Goal: Information Seeking & Learning: Find specific fact

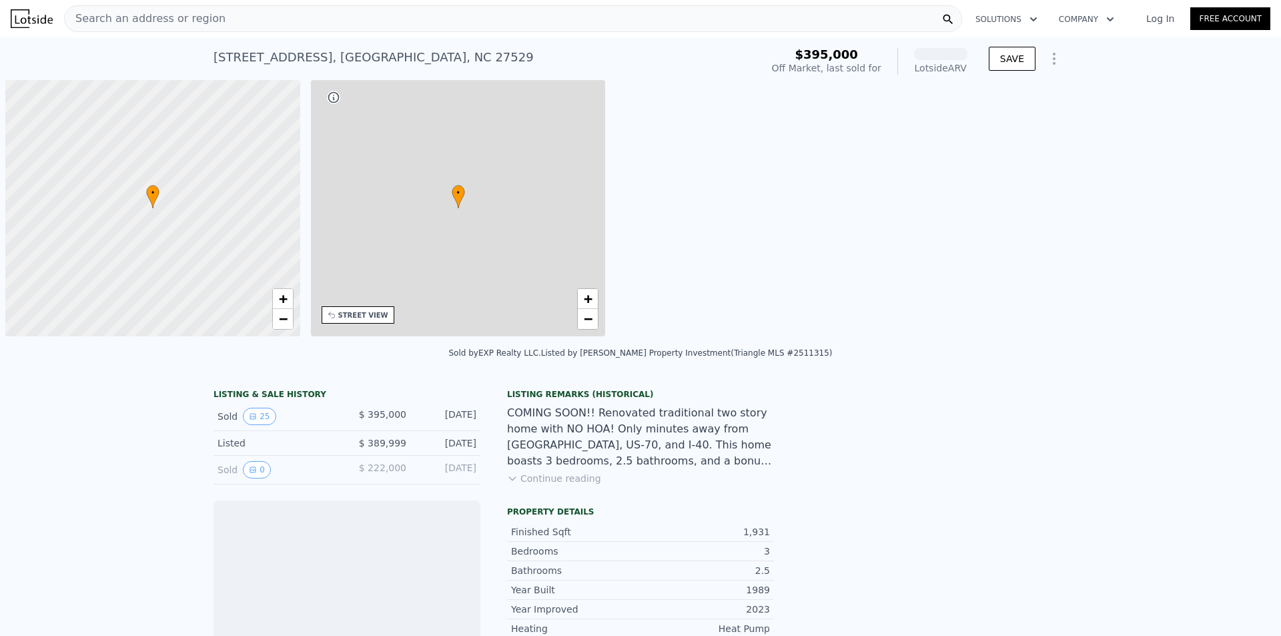
scroll to position [0, 5]
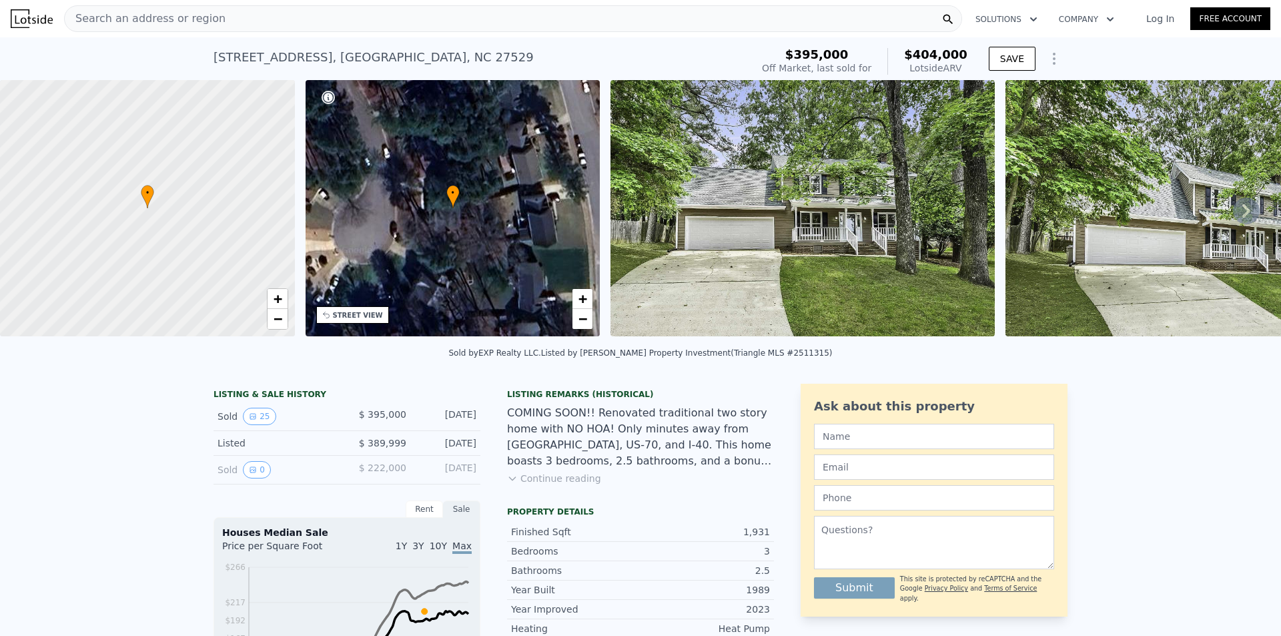
click at [559, 485] on button "Continue reading" at bounding box center [554, 478] width 94 height 13
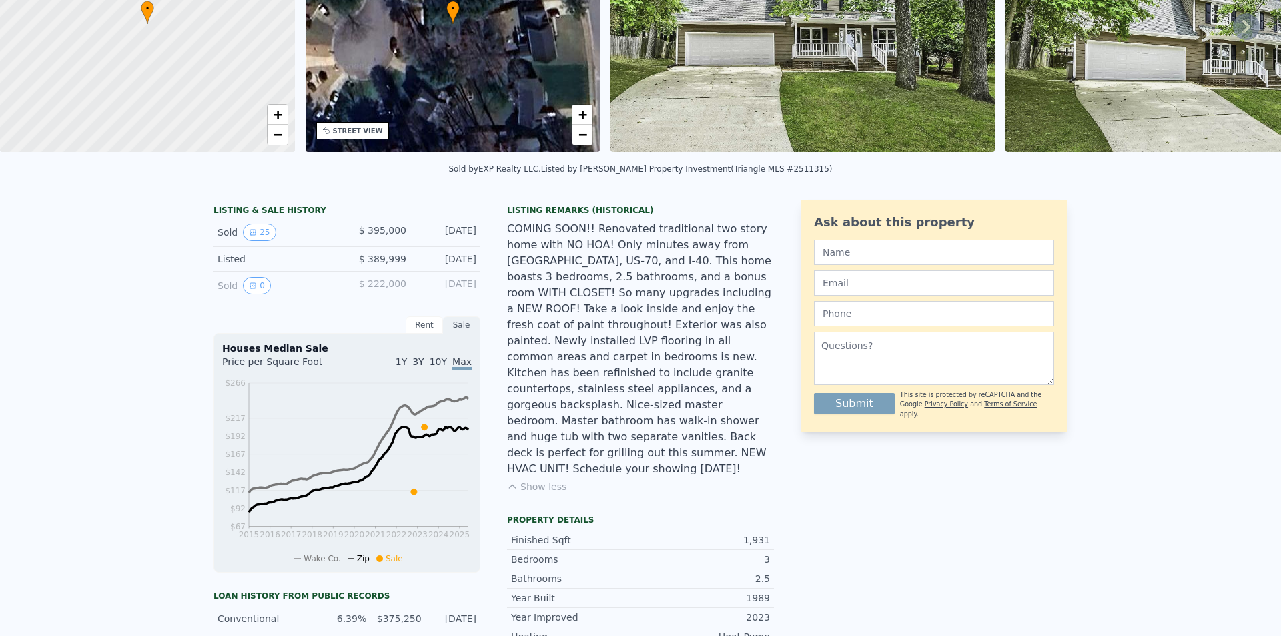
scroll to position [5, 0]
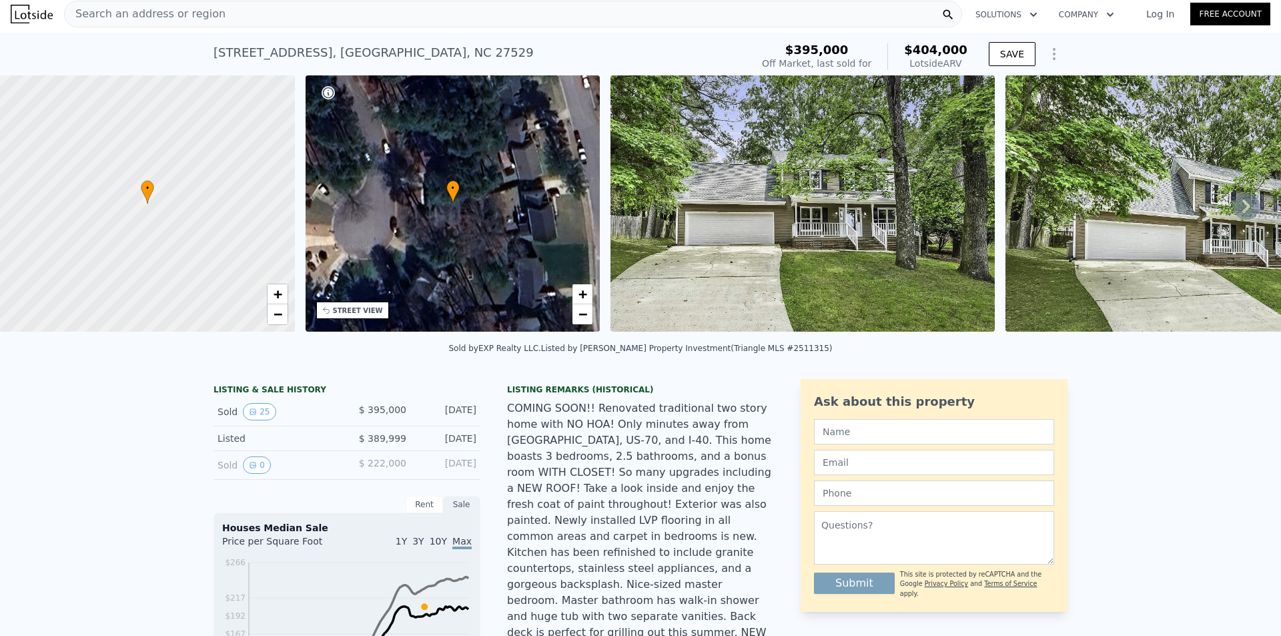
click at [1237, 216] on icon at bounding box center [1246, 206] width 27 height 27
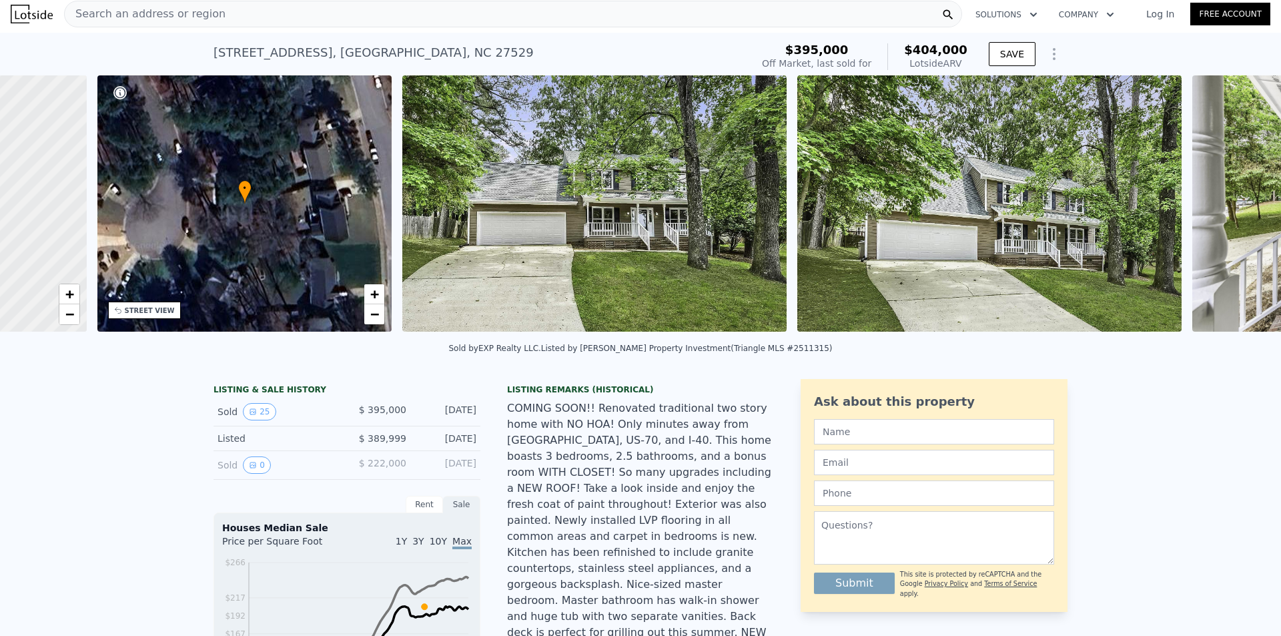
scroll to position [0, 311]
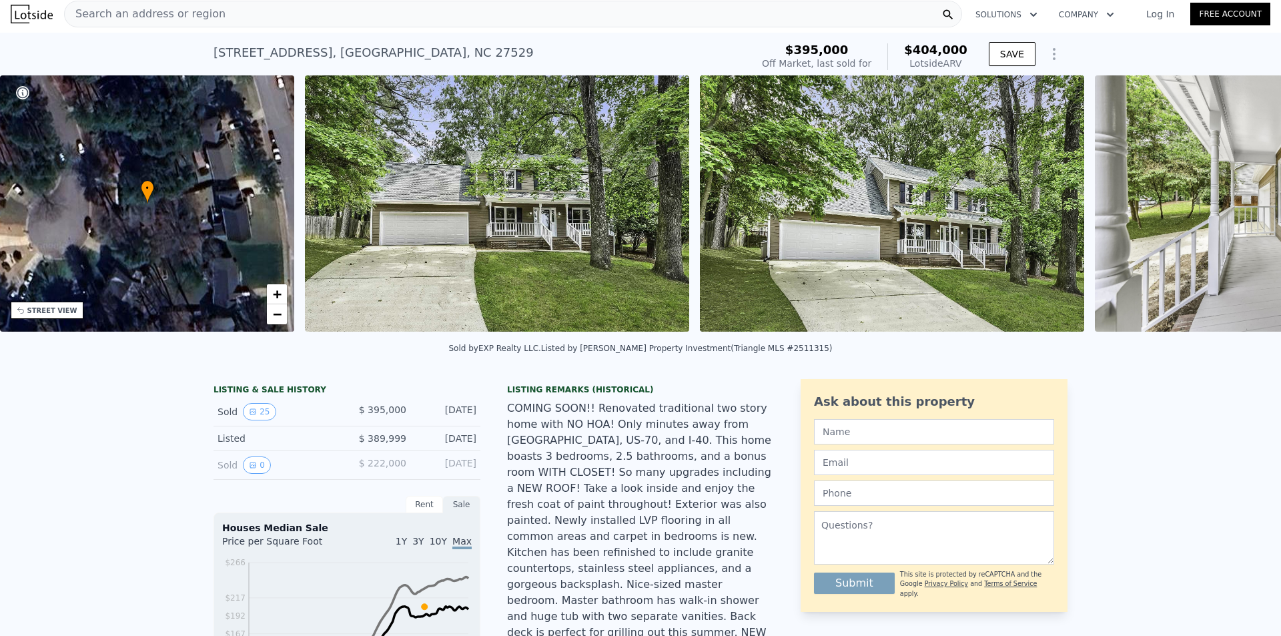
click at [1237, 216] on img at bounding box center [1287, 203] width 384 height 256
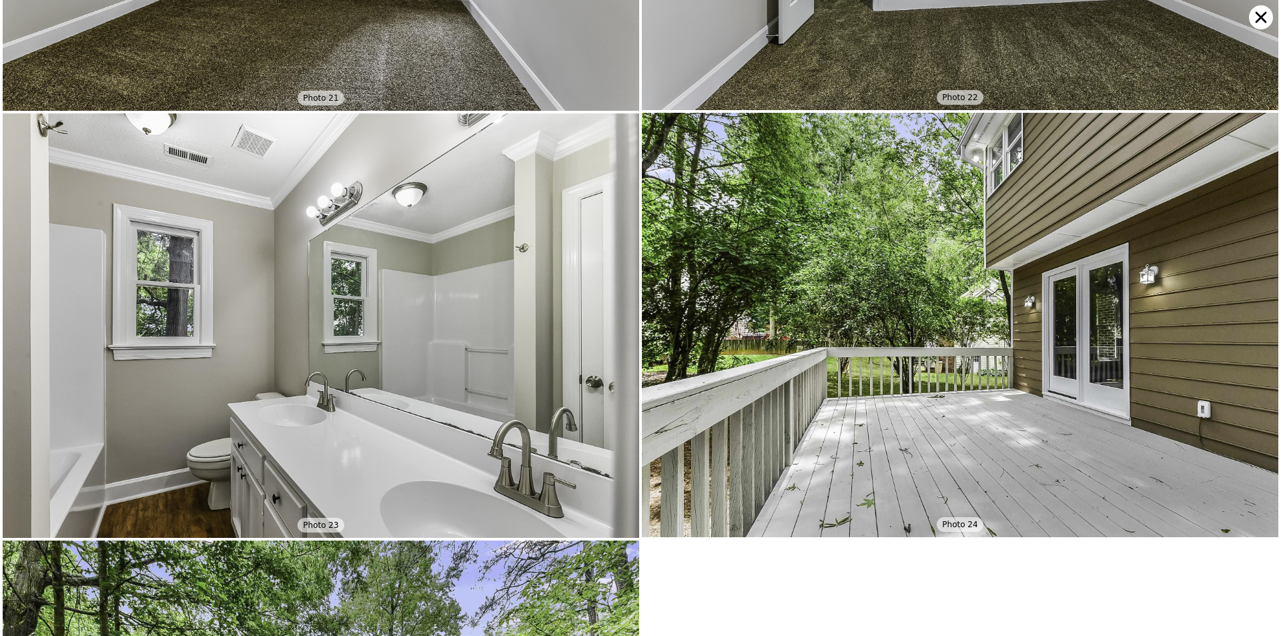
scroll to position [4660, 0]
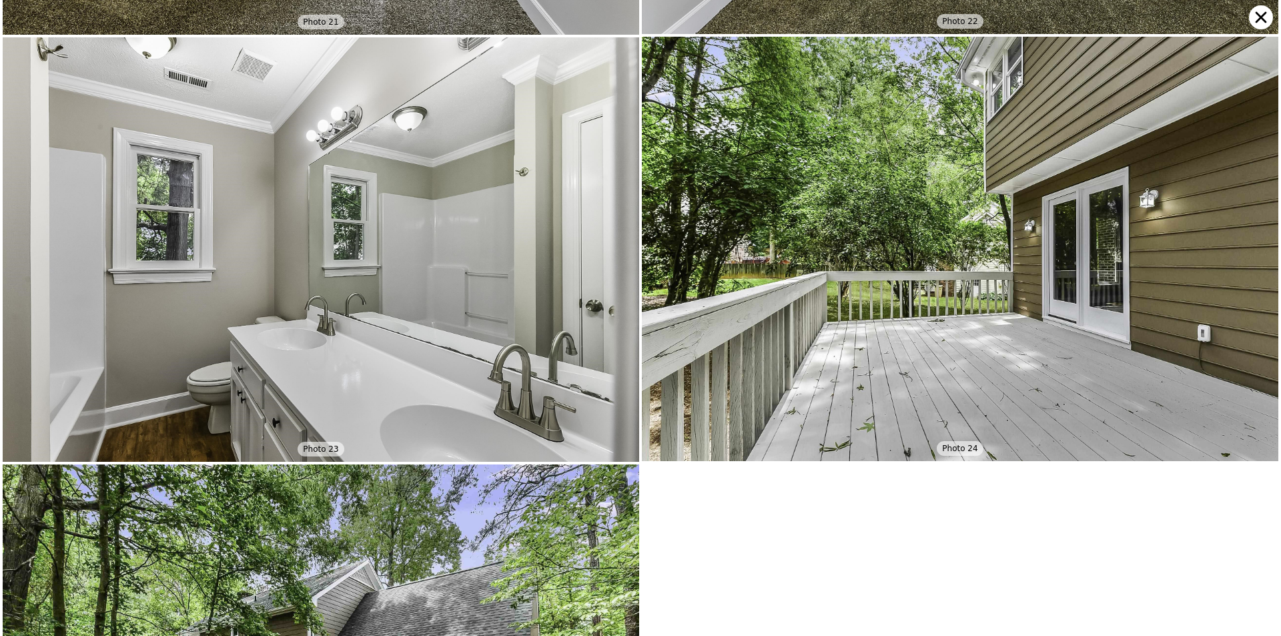
click at [1262, 21] on icon at bounding box center [1261, 17] width 24 height 24
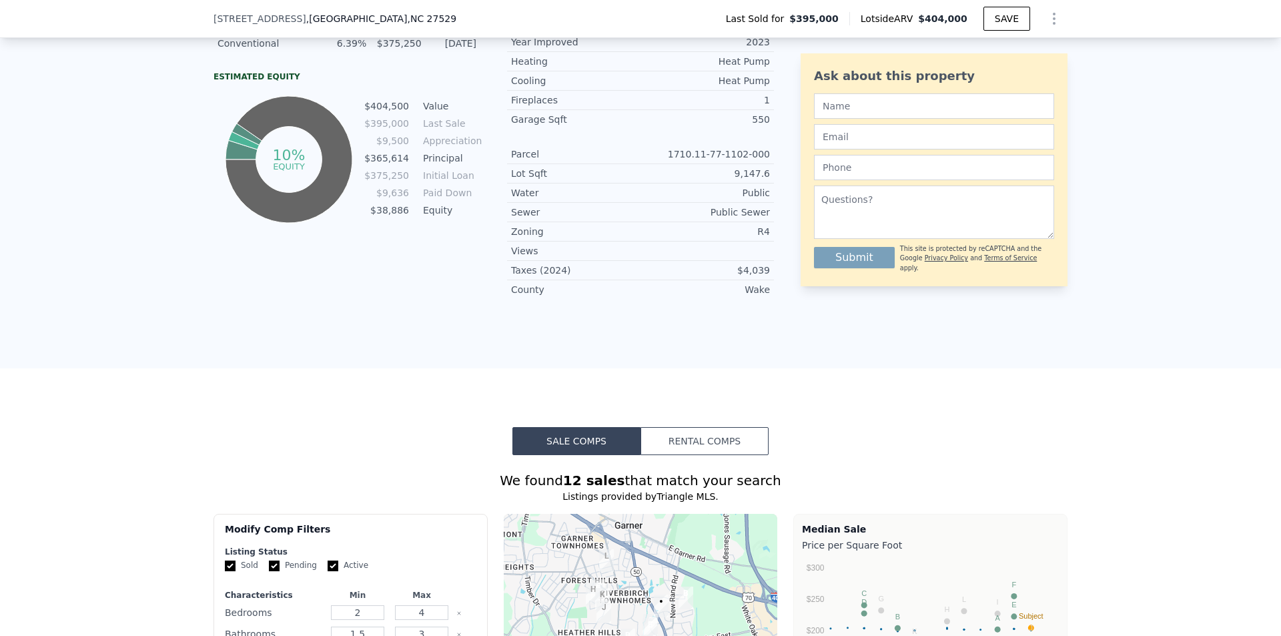
scroll to position [863, 0]
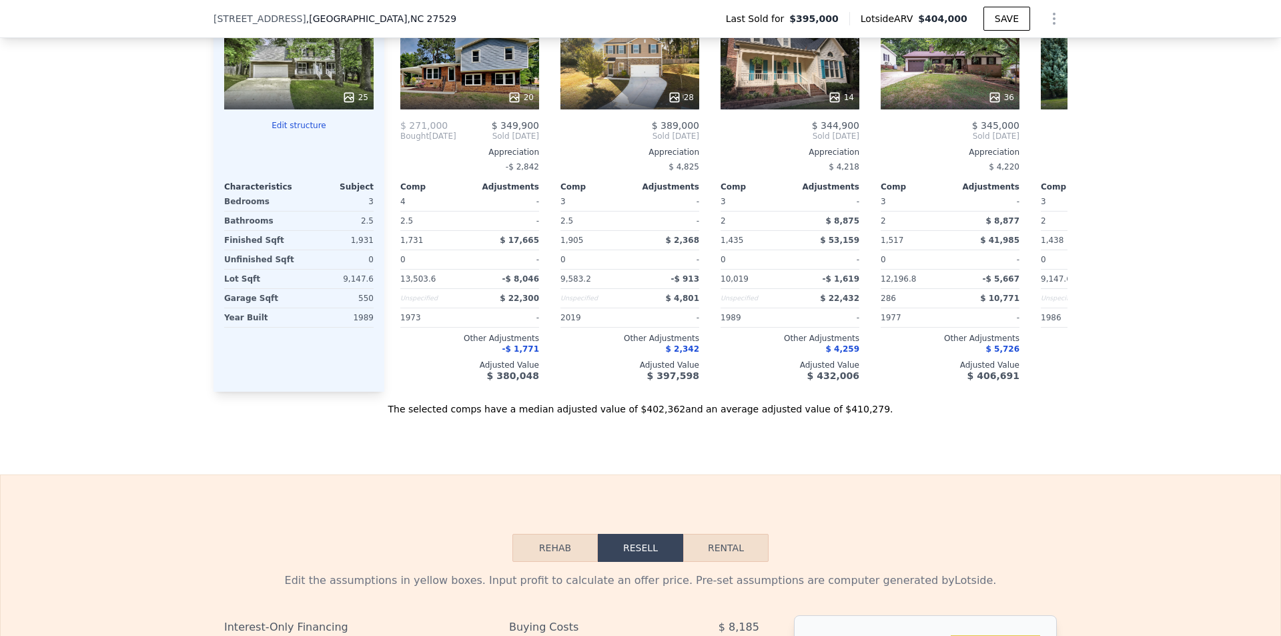
drag, startPoint x: 214, startPoint y: 476, endPoint x: 210, endPoint y: 277, distance: 199.6
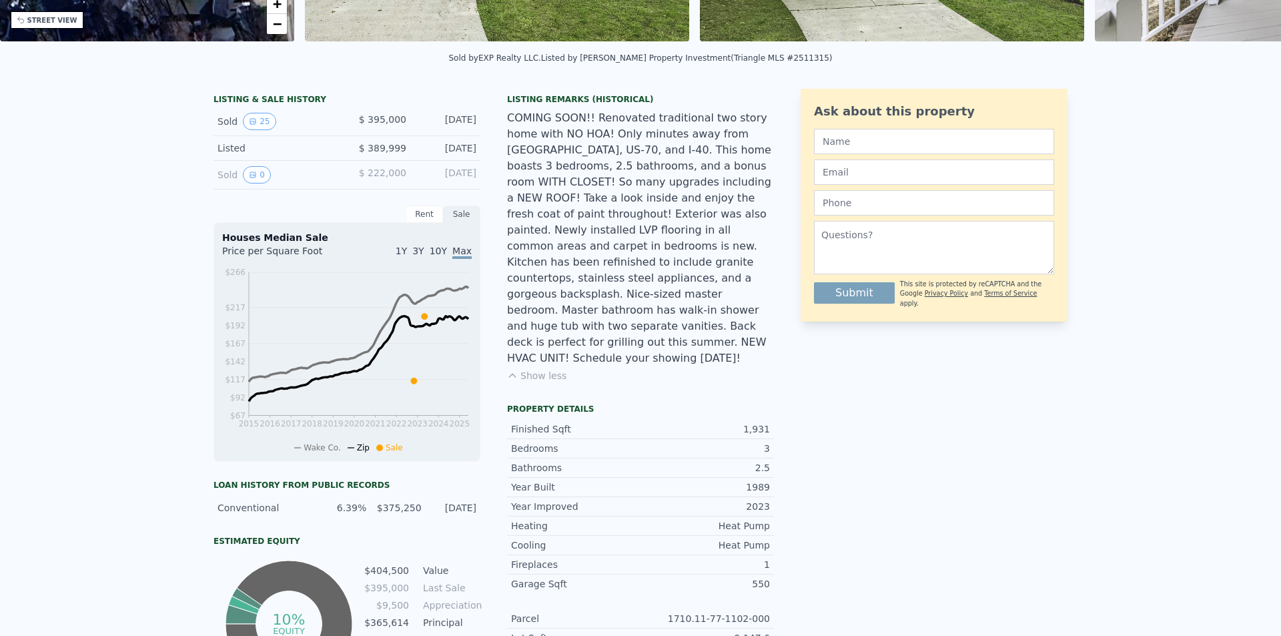
scroll to position [5, 0]
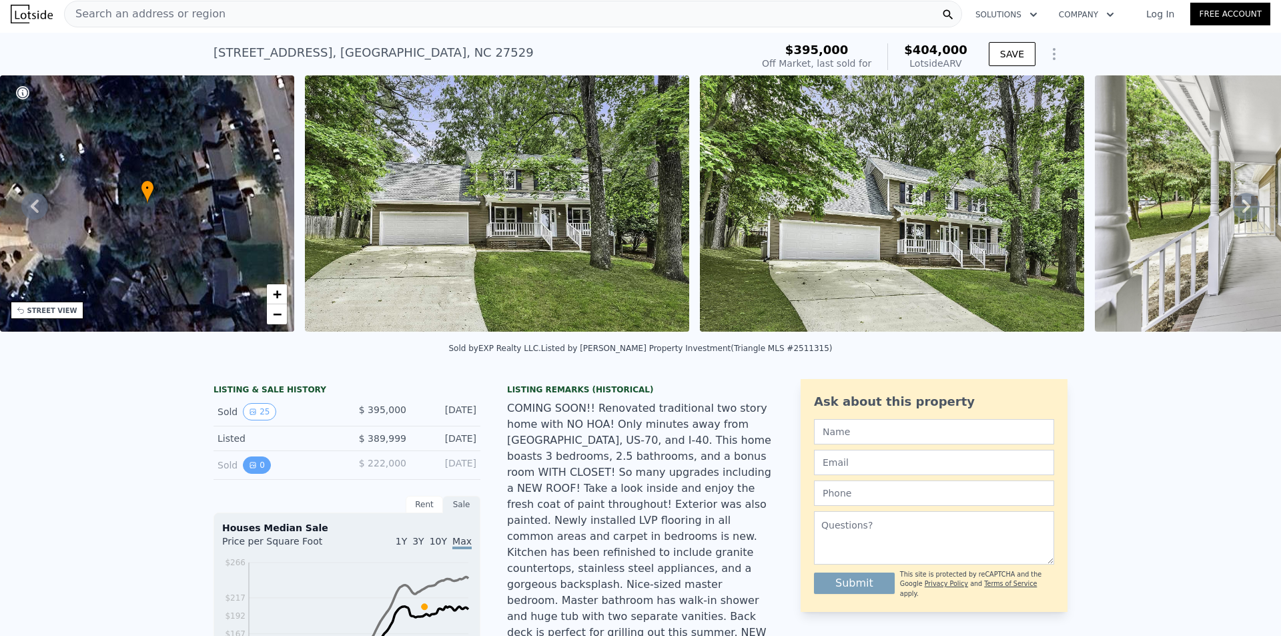
click at [252, 474] on button "0" at bounding box center [257, 464] width 28 height 17
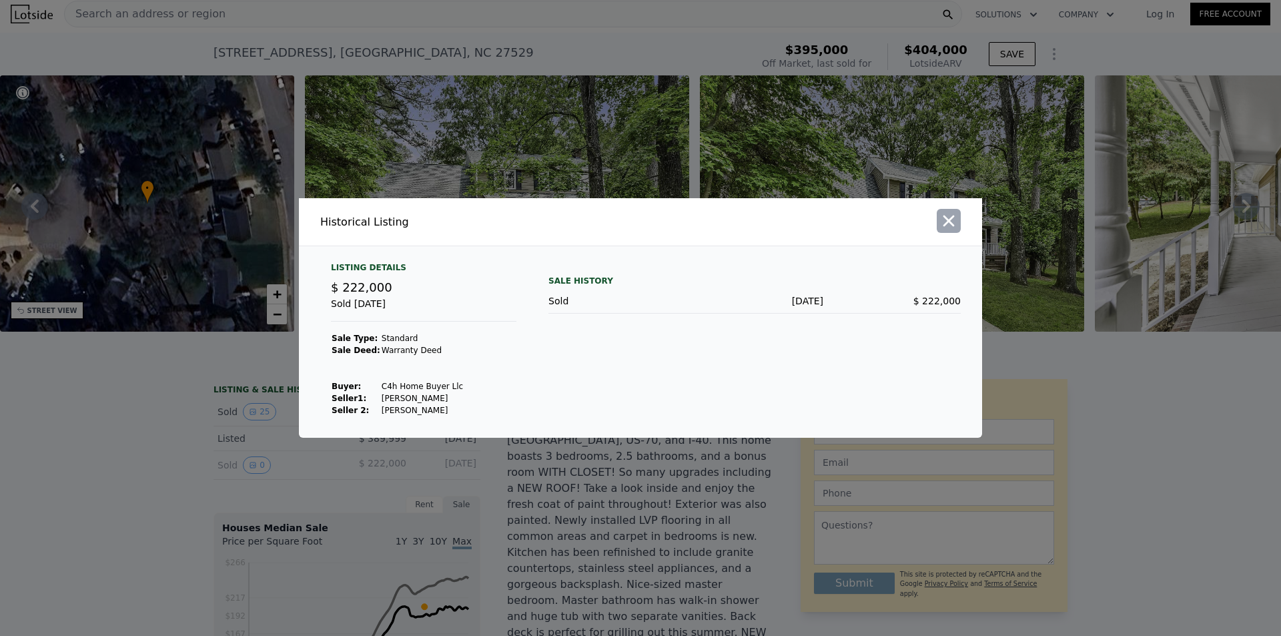
click at [951, 228] on icon "button" at bounding box center [949, 221] width 19 height 19
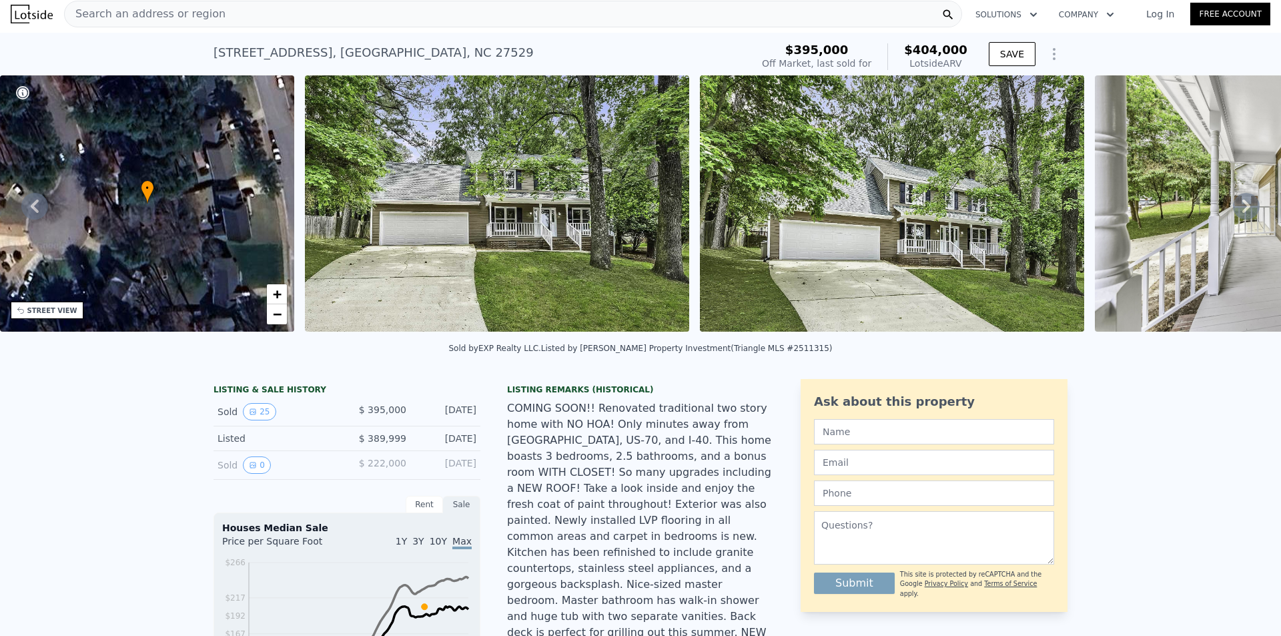
click at [160, 204] on div "• + −" at bounding box center [147, 203] width 295 height 256
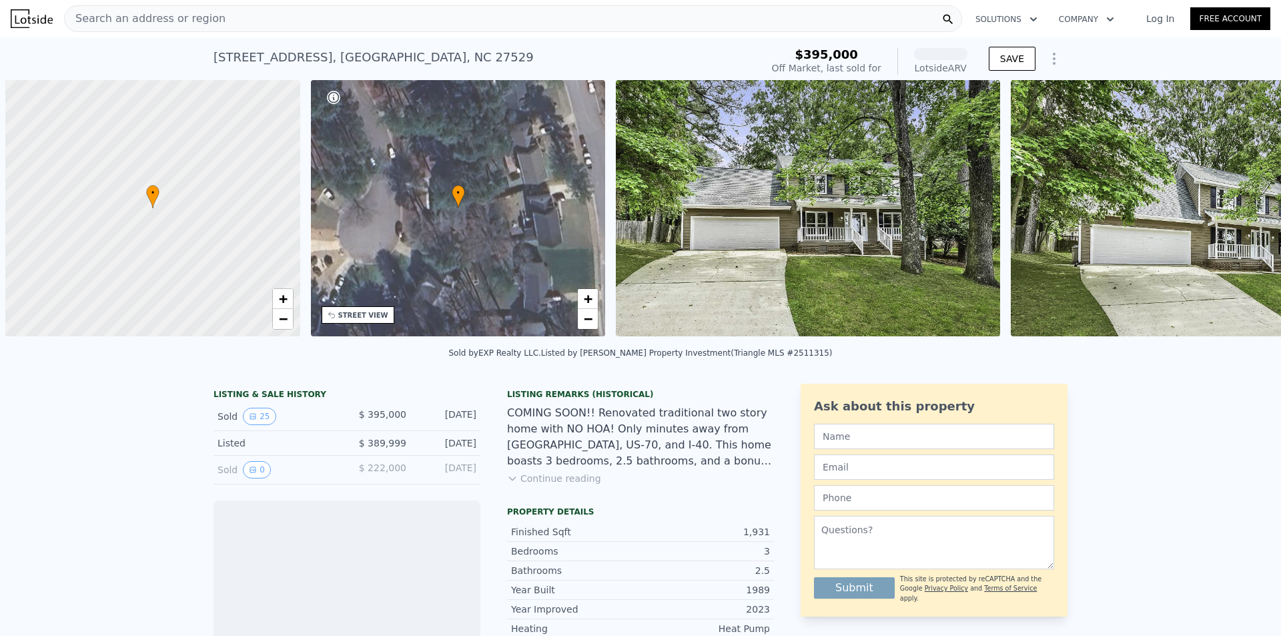
scroll to position [0, 5]
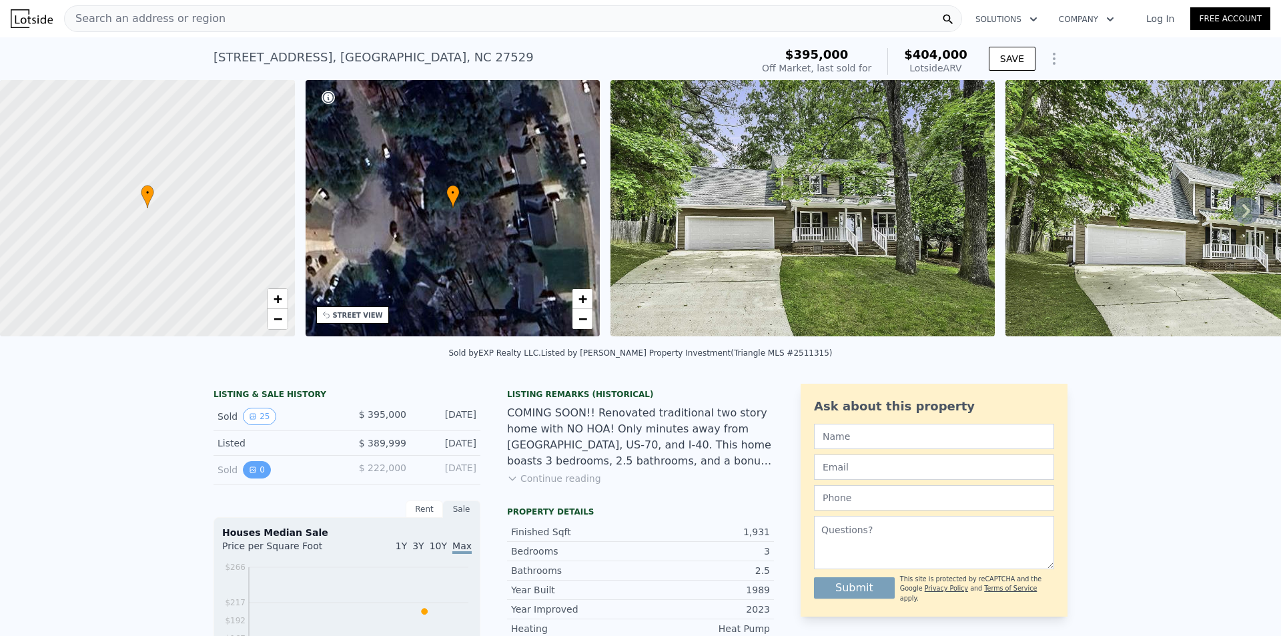
click at [252, 478] on button "0" at bounding box center [257, 469] width 28 height 17
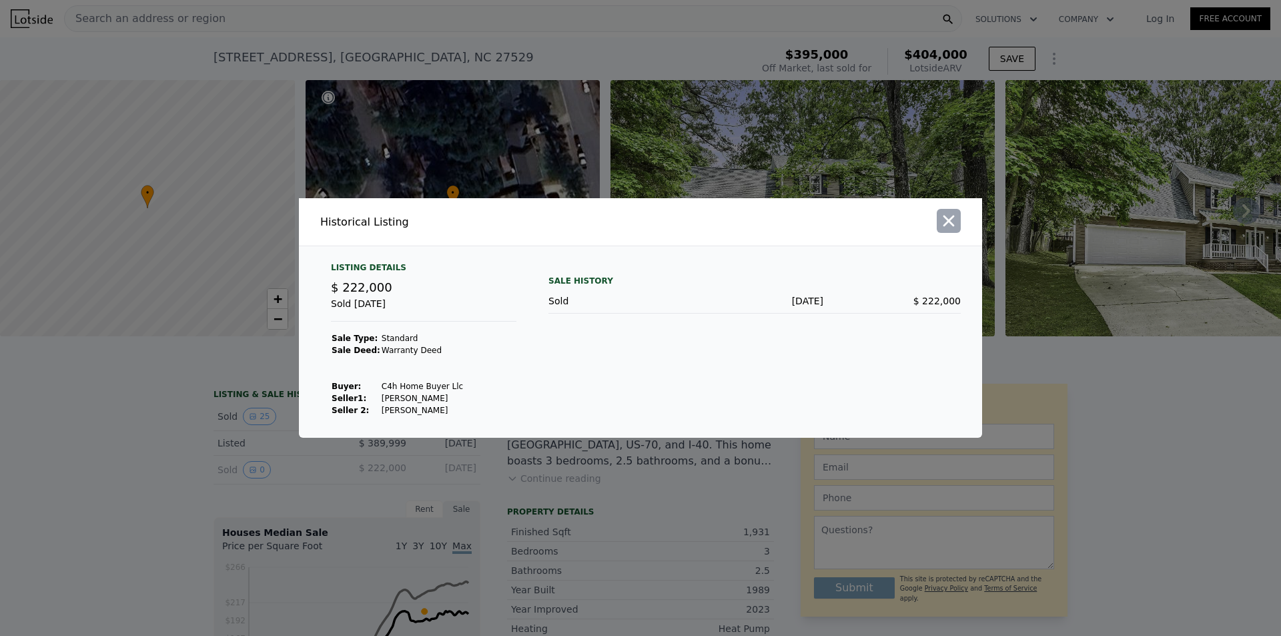
click at [960, 222] on button "button" at bounding box center [949, 221] width 24 height 24
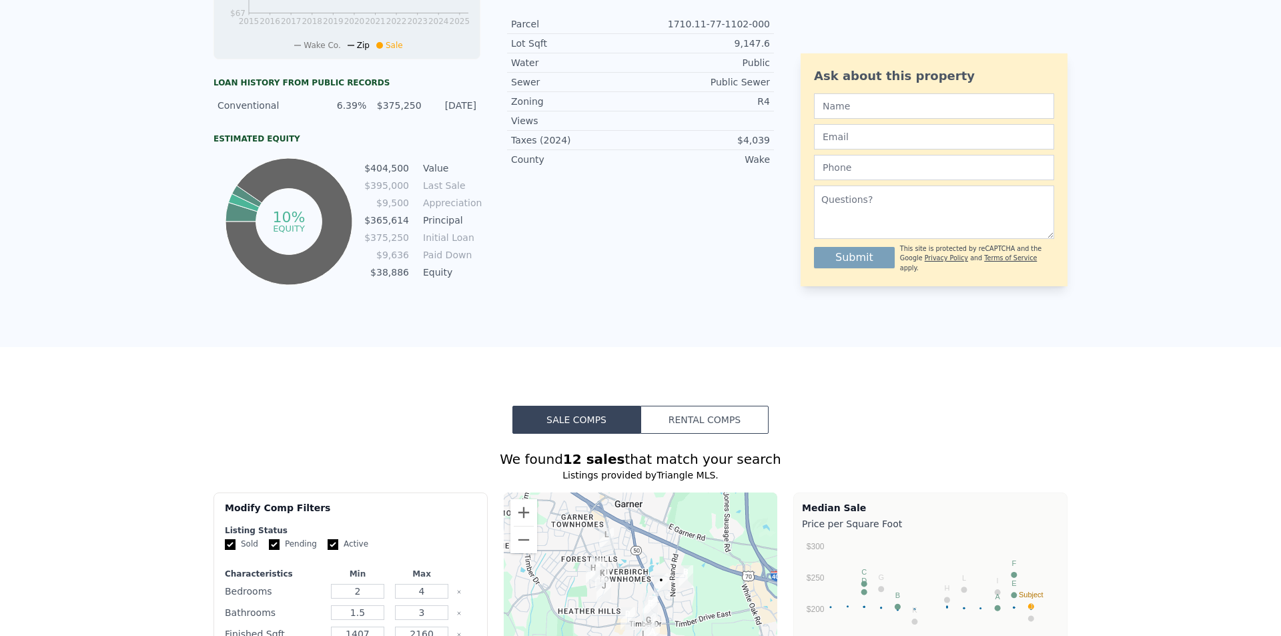
scroll to position [0, 0]
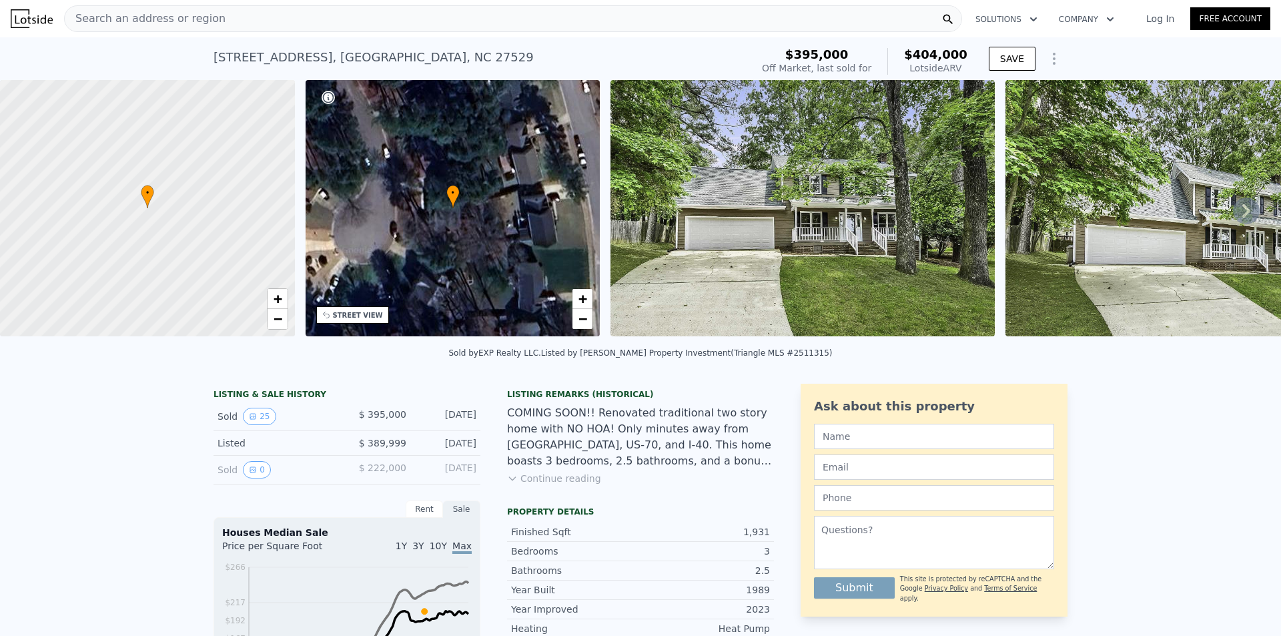
drag, startPoint x: 355, startPoint y: 405, endPoint x: 363, endPoint y: 131, distance: 273.7
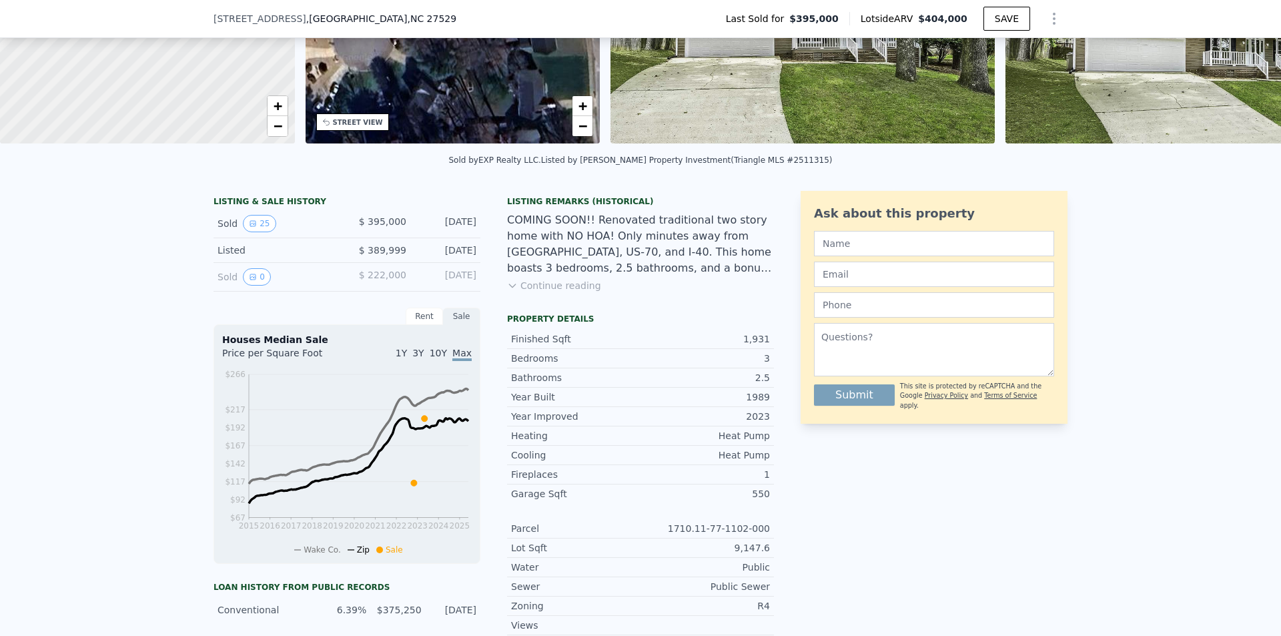
scroll to position [196, 0]
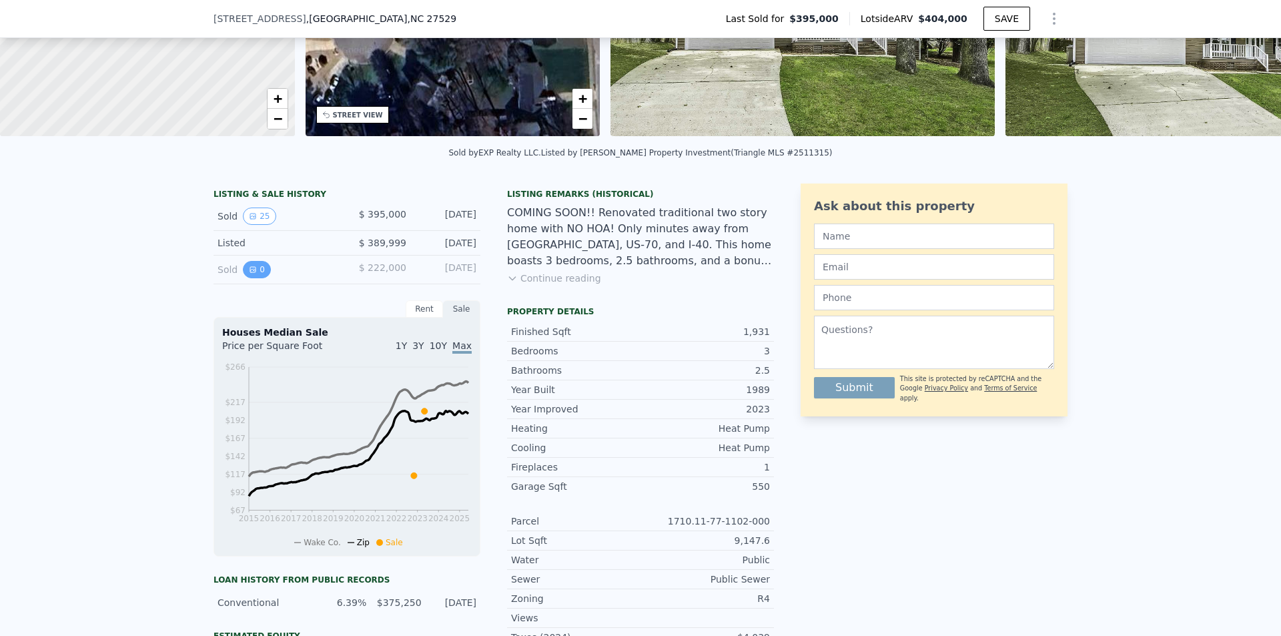
click at [250, 274] on icon "View historical data" at bounding box center [253, 270] width 8 height 8
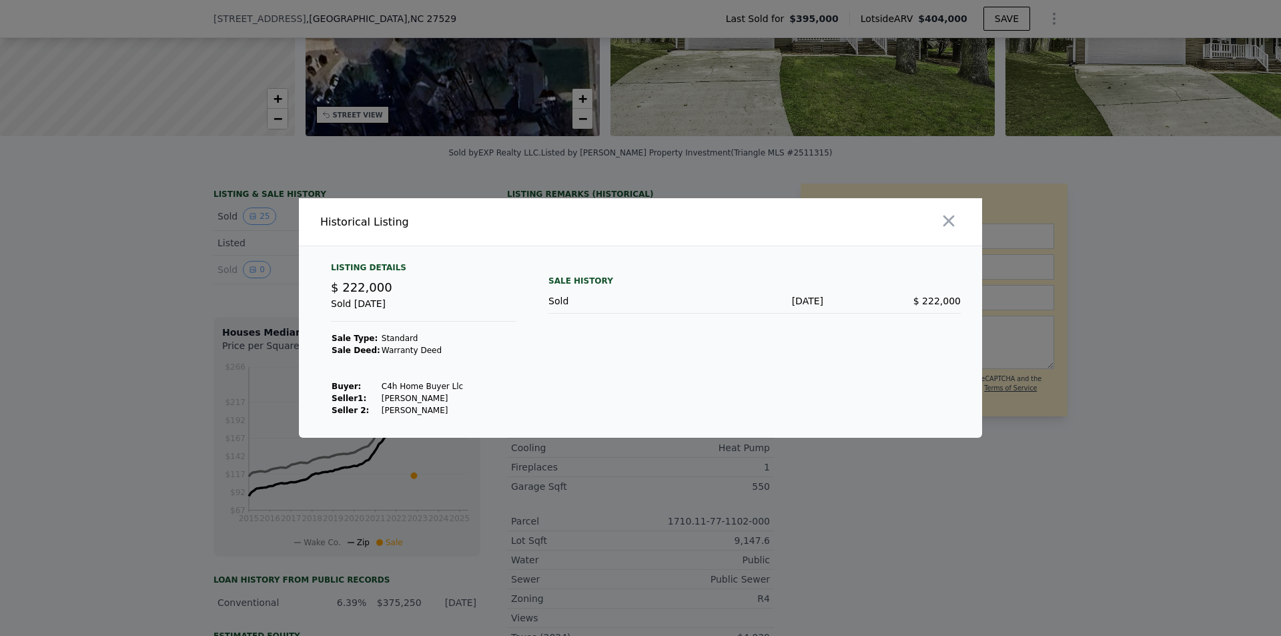
click at [943, 296] on span "$ 222,000" at bounding box center [937, 301] width 47 height 11
click at [928, 288] on div "Sale History" at bounding box center [755, 281] width 412 height 16
click at [956, 227] on icon "button" at bounding box center [949, 221] width 19 height 19
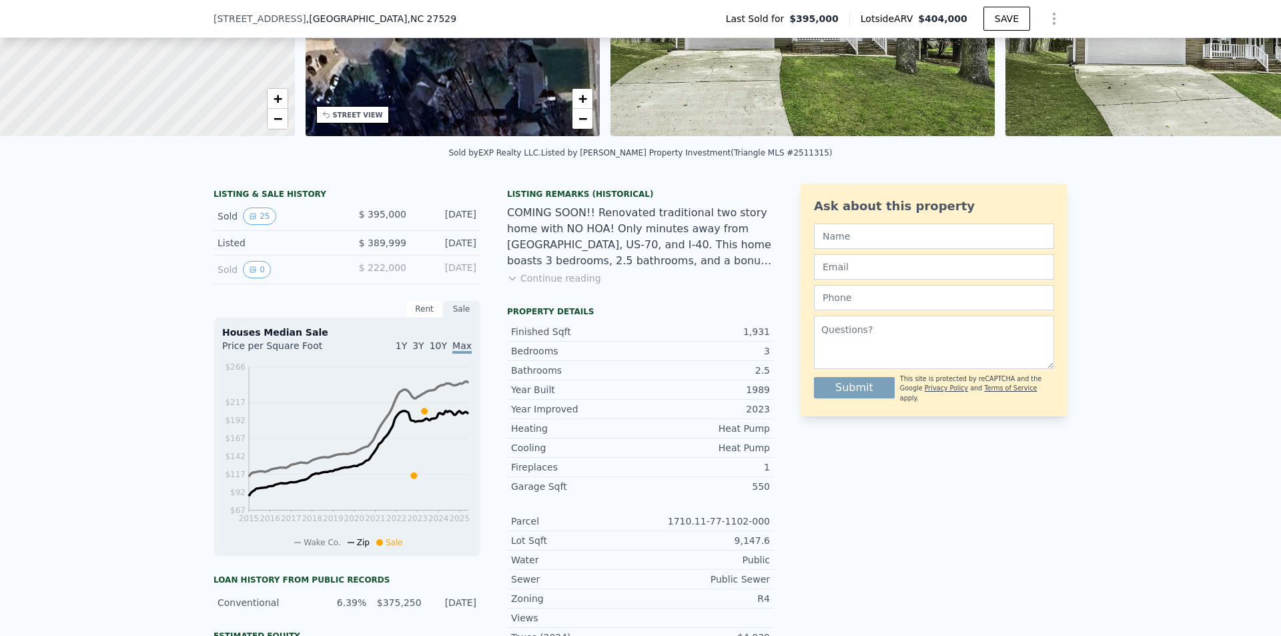
scroll to position [5, 0]
